Goal: Task Accomplishment & Management: Manage account settings

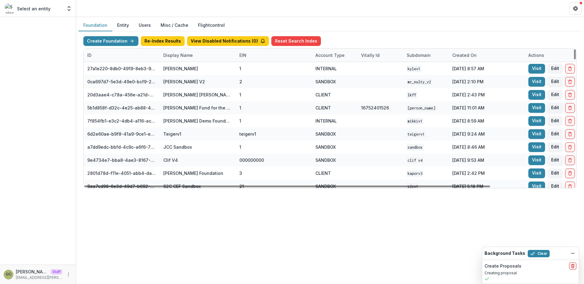
click at [174, 54] on div "Display Name" at bounding box center [178, 55] width 37 height 6
click at [185, 70] on input at bounding box center [197, 69] width 73 height 10
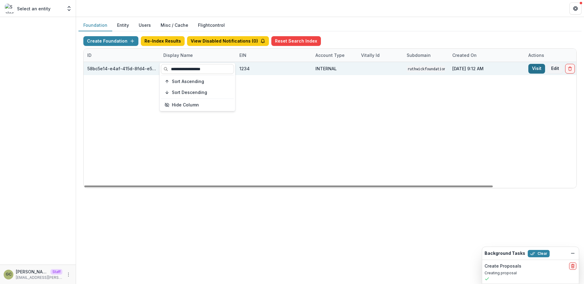
type input "**********"
click at [533, 68] on link "Visit" at bounding box center [536, 69] width 17 height 10
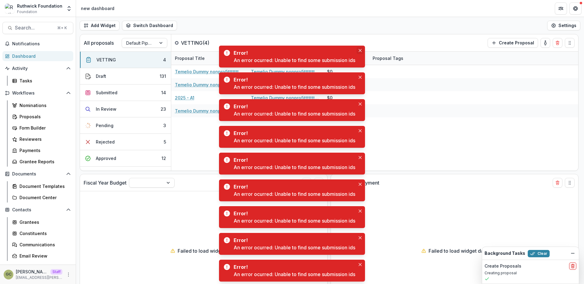
click at [361, 50] on icon "Close" at bounding box center [359, 50] width 3 height 3
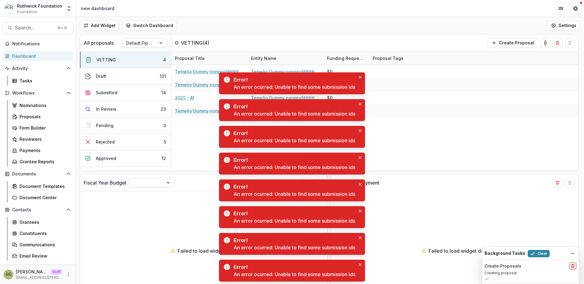
click at [363, 74] on button "Close" at bounding box center [359, 77] width 7 height 7
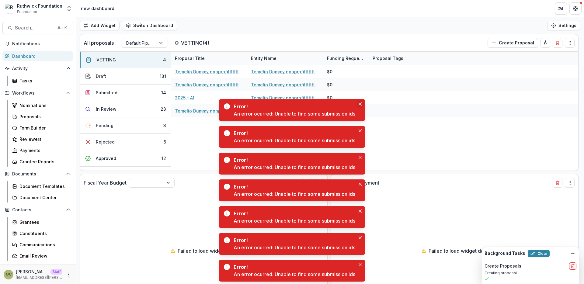
click at [360, 102] on icon "Close" at bounding box center [359, 103] width 3 height 3
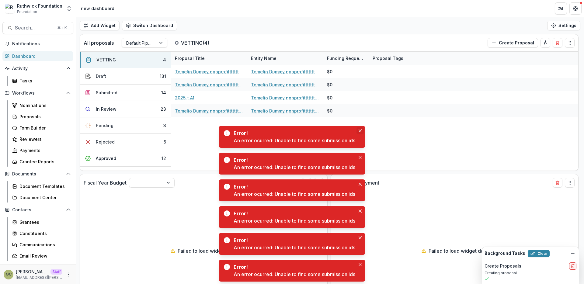
click at [361, 129] on icon "Close" at bounding box center [359, 130] width 3 height 3
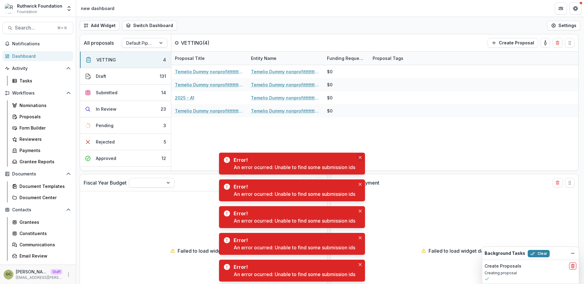
click at [362, 159] on button "Close" at bounding box center [359, 157] width 7 height 7
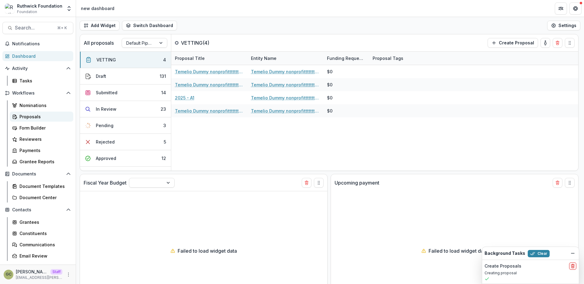
click at [33, 119] on div "Proposals" at bounding box center [43, 116] width 49 height 6
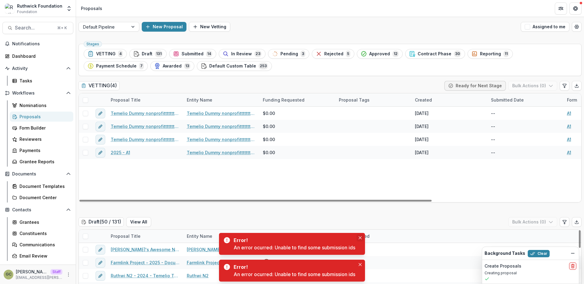
click at [361, 237] on icon "Close" at bounding box center [359, 237] width 3 height 3
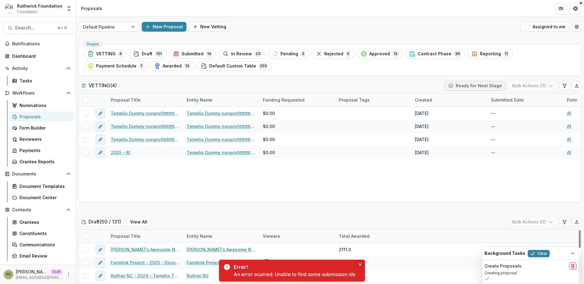
click at [361, 262] on button "Close" at bounding box center [359, 264] width 7 height 7
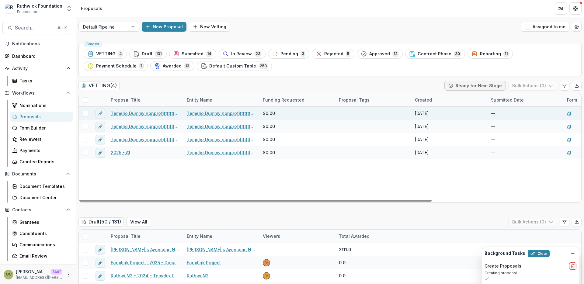
click at [128, 112] on link "Temelio Dummy nonprofittttttttt a4 sda16s5d - 2025 - A1" at bounding box center [145, 113] width 69 height 6
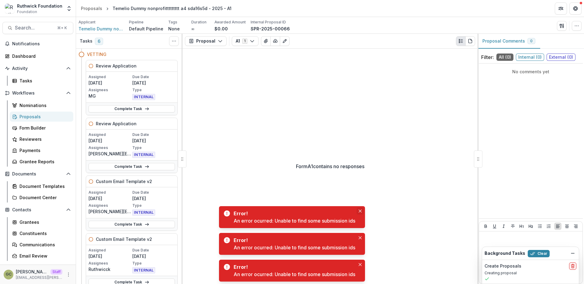
click at [360, 211] on icon "Close" at bounding box center [359, 210] width 3 height 3
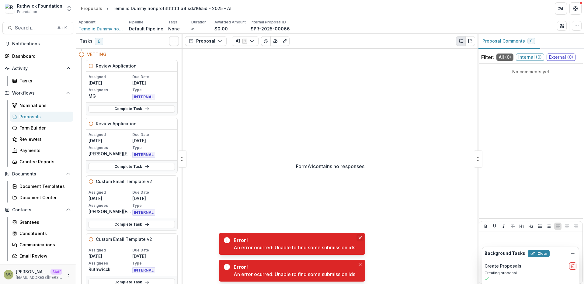
click at [361, 237] on icon "Close" at bounding box center [359, 237] width 3 height 3
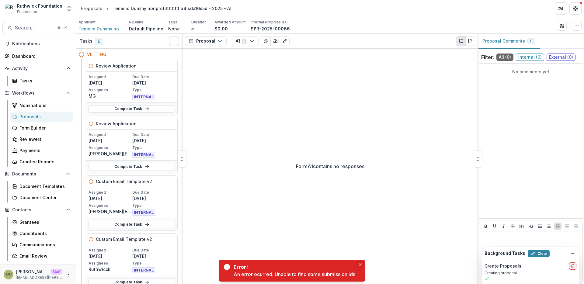
click at [361, 261] on button "Close" at bounding box center [359, 264] width 7 height 7
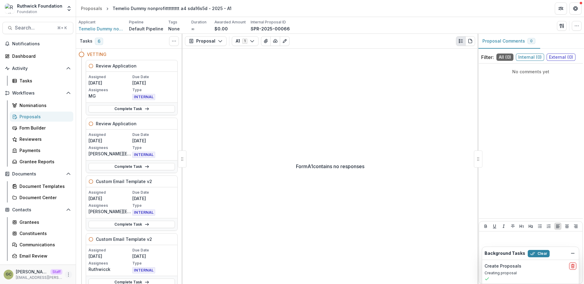
click at [68, 273] on circle "More" at bounding box center [68, 273] width 0 height 0
click at [81, 271] on icon "button" at bounding box center [80, 271] width 5 height 5
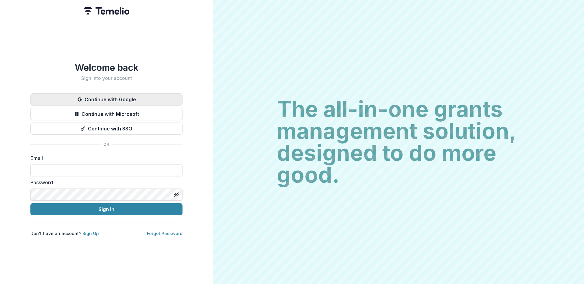
click at [141, 103] on button "Continue with Google" at bounding box center [106, 99] width 152 height 12
click at [139, 101] on button "Continue with Google" at bounding box center [106, 99] width 152 height 12
click at [139, 99] on button "Continue with Google" at bounding box center [106, 99] width 152 height 12
click at [156, 84] on div "Welcome back Sign into your account Continue with Google Continue with Microsof…" at bounding box center [106, 149] width 152 height 174
click at [147, 101] on button "Continue with Google" at bounding box center [106, 99] width 152 height 12
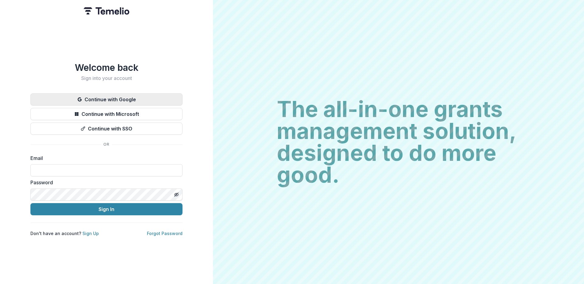
click at [135, 99] on button "Continue with Google" at bounding box center [106, 99] width 152 height 12
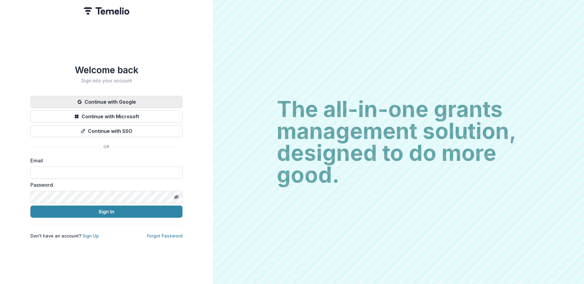
click at [124, 97] on button "Continue with Google" at bounding box center [106, 102] width 152 height 12
click at [124, 98] on button "Continue with Google" at bounding box center [106, 102] width 152 height 12
click at [102, 170] on input at bounding box center [106, 173] width 152 height 12
type input "**********"
click at [30, 205] on button "Sign In" at bounding box center [106, 211] width 152 height 12
